Goal: Navigation & Orientation: Find specific page/section

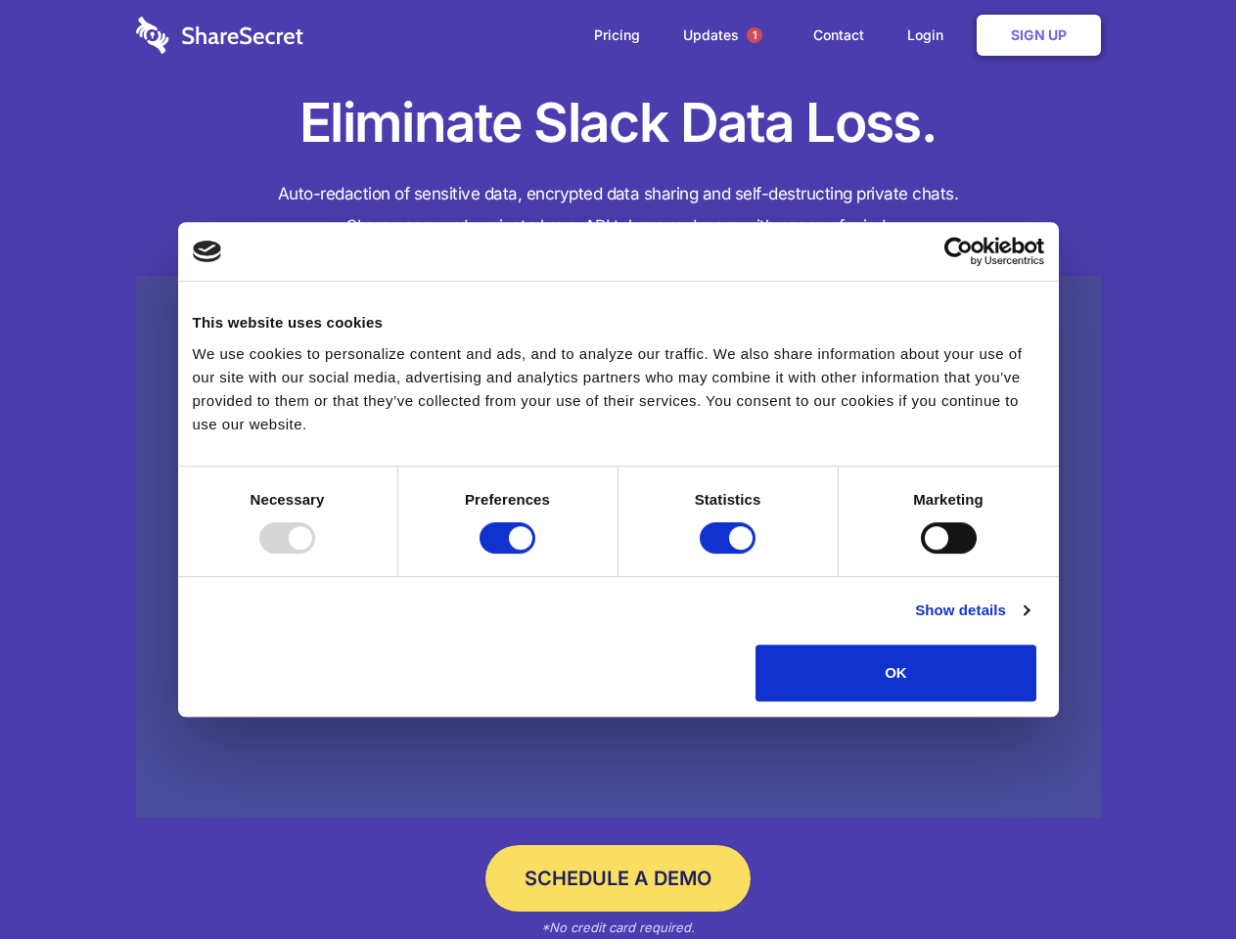
click at [315, 554] on div at bounding box center [287, 537] width 56 height 31
click at [535, 554] on input "Preferences" at bounding box center [507, 537] width 56 height 31
checkbox input "false"
click at [730, 554] on input "Statistics" at bounding box center [727, 537] width 56 height 31
checkbox input "false"
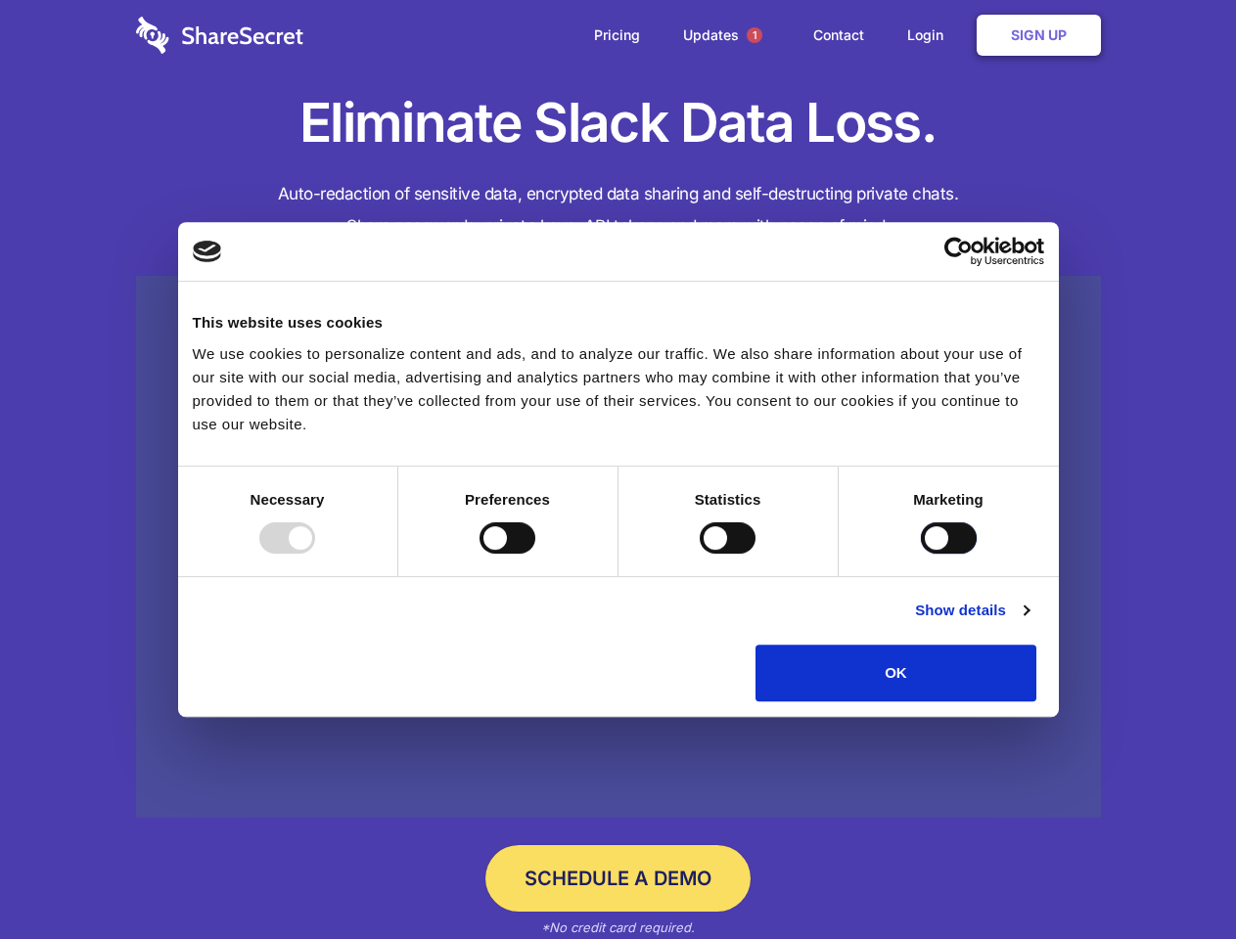
click at [921, 554] on input "Marketing" at bounding box center [949, 537] width 56 height 31
checkbox input "true"
click at [1028, 622] on link "Show details" at bounding box center [971, 610] width 113 height 23
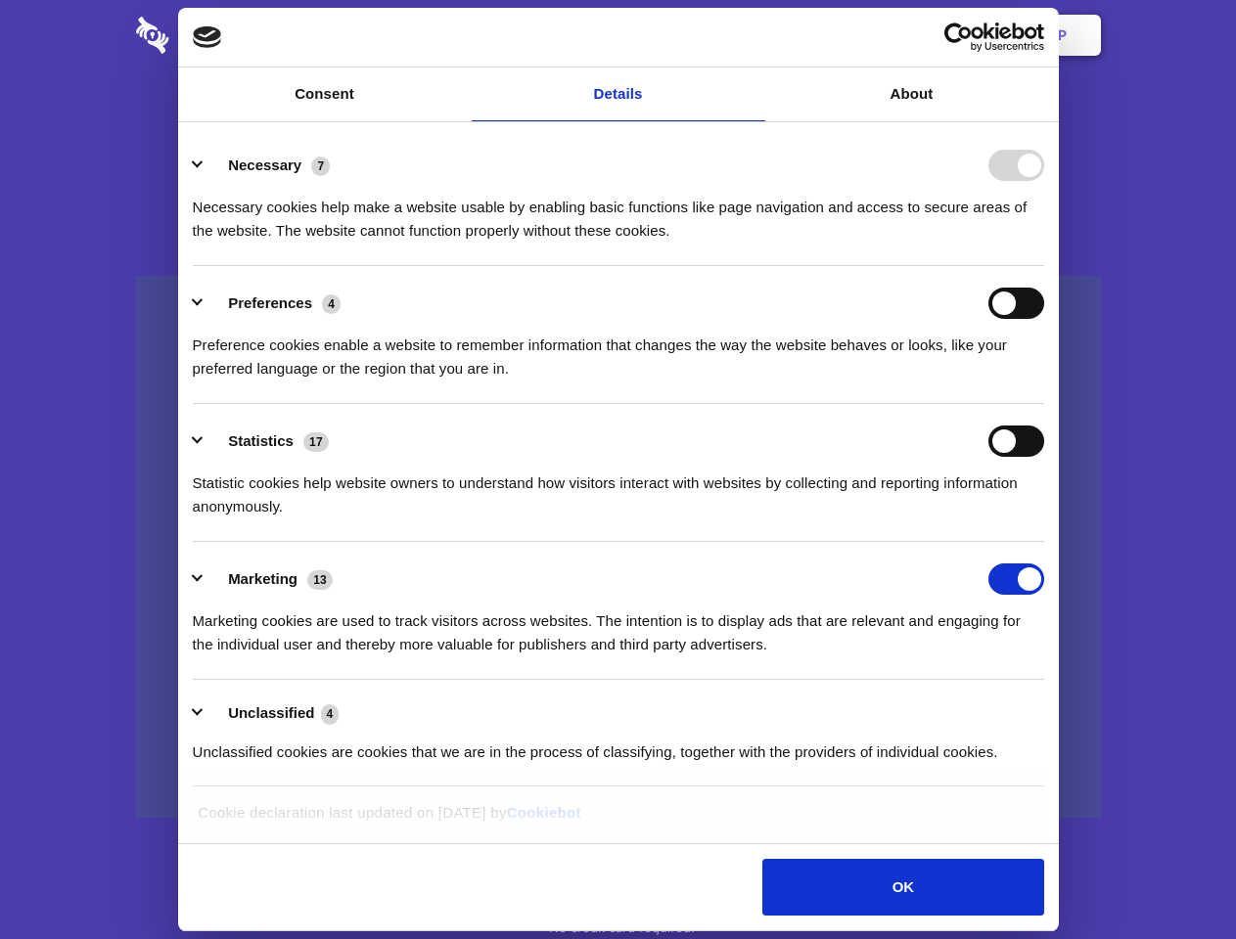
click at [1053, 708] on ul "Necessary 7 Necessary cookies help make a website usable by enabling basic func…" at bounding box center [618, 457] width 870 height 659
click at [753, 35] on span "1" at bounding box center [754, 35] width 16 height 16
